Goal: Task Accomplishment & Management: Complete application form

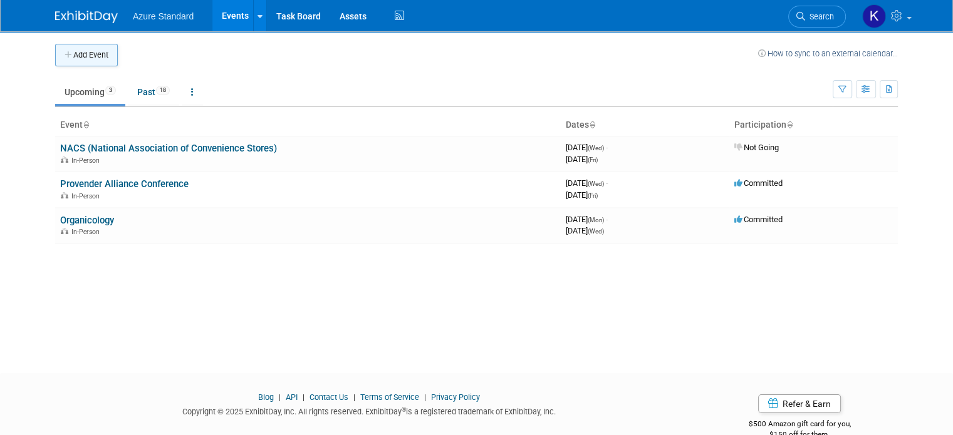
click at [81, 48] on button "Add Event" at bounding box center [86, 55] width 63 height 23
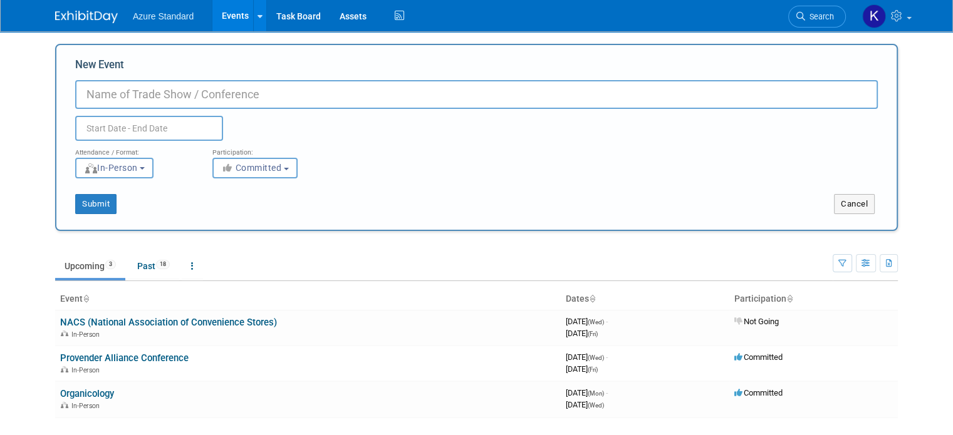
click at [130, 100] on input "New Event" at bounding box center [476, 94] width 802 height 29
type input "North West Food Show"
click at [155, 123] on input "text" at bounding box center [149, 128] width 148 height 25
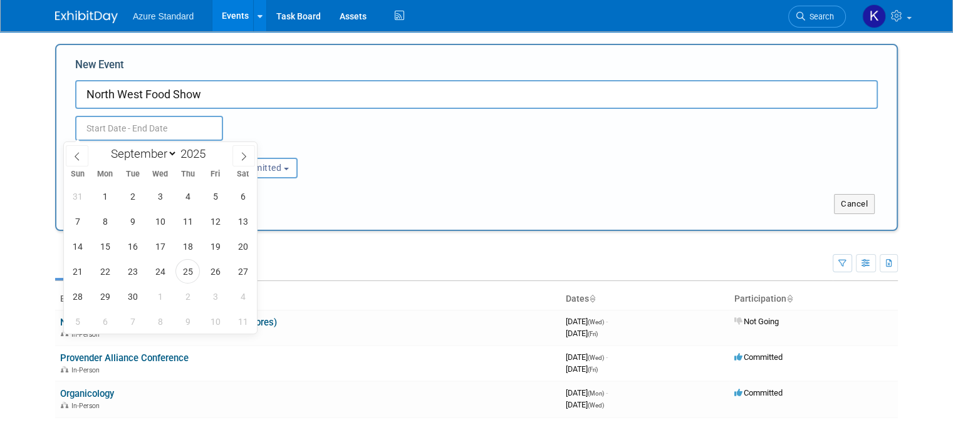
click at [194, 144] on div "January February March April May June July August September October November [D…" at bounding box center [160, 152] width 145 height 21
click at [193, 150] on input "2025" at bounding box center [196, 154] width 38 height 14
click at [213, 145] on div "January February March April May June July August September October November [D…" at bounding box center [160, 152] width 145 height 21
click at [213, 147] on span at bounding box center [210, 151] width 9 height 8
type input "2026"
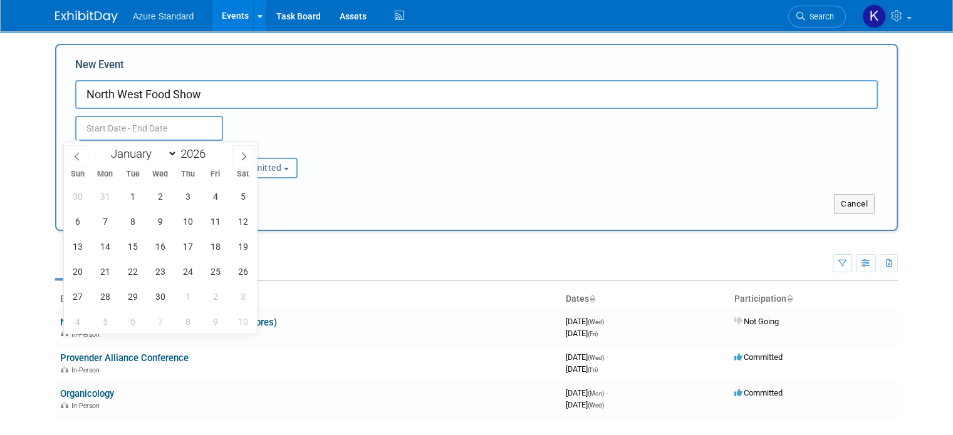
click at [147, 161] on div "January February March April May June July August September October November [D…" at bounding box center [160, 152] width 145 height 21
